Goal: Navigation & Orientation: Find specific page/section

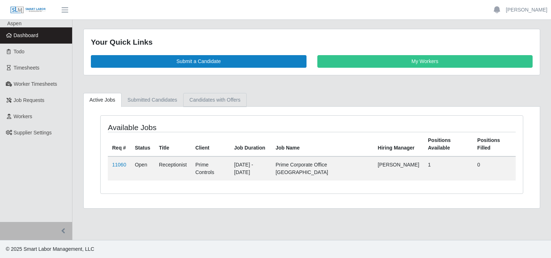
click at [201, 99] on link "Candidates with Offers" at bounding box center [214, 100] width 63 height 14
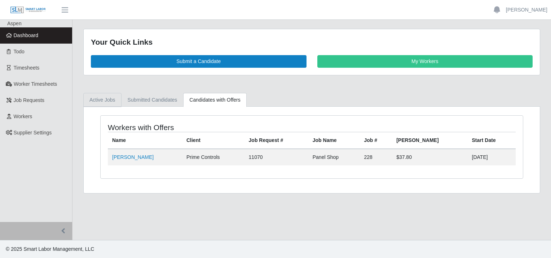
click at [103, 101] on link "Active Jobs" at bounding box center [102, 100] width 38 height 14
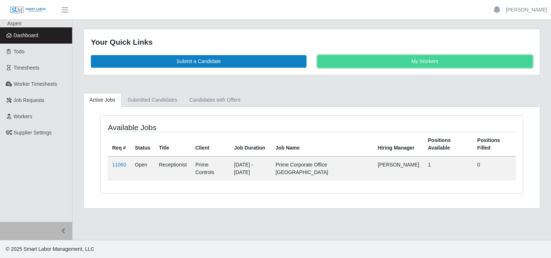
click at [425, 59] on link "My Workers" at bounding box center [426, 61] width 216 height 13
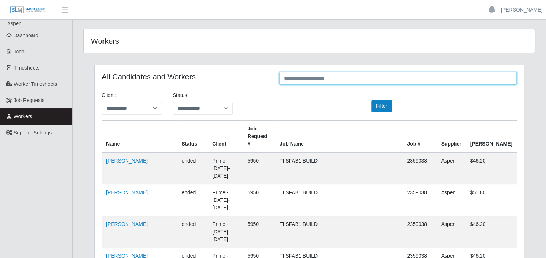
click at [307, 79] on input "text" at bounding box center [397, 78] width 237 height 13
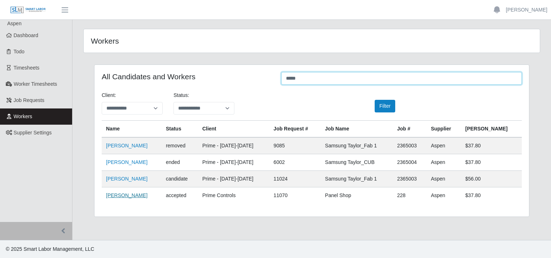
type input "*****"
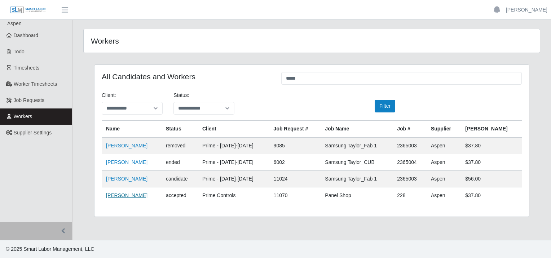
click at [114, 194] on link "Cesar Chan" at bounding box center [127, 196] width 42 height 6
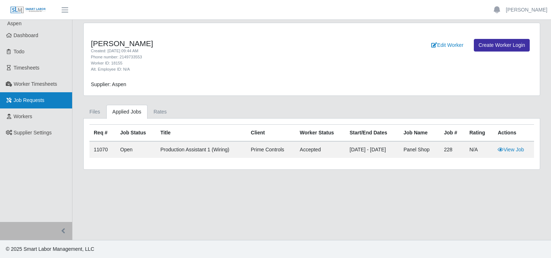
click at [26, 98] on span "Job Requests" at bounding box center [29, 100] width 31 height 6
